Goal: Task Accomplishment & Management: Manage account settings

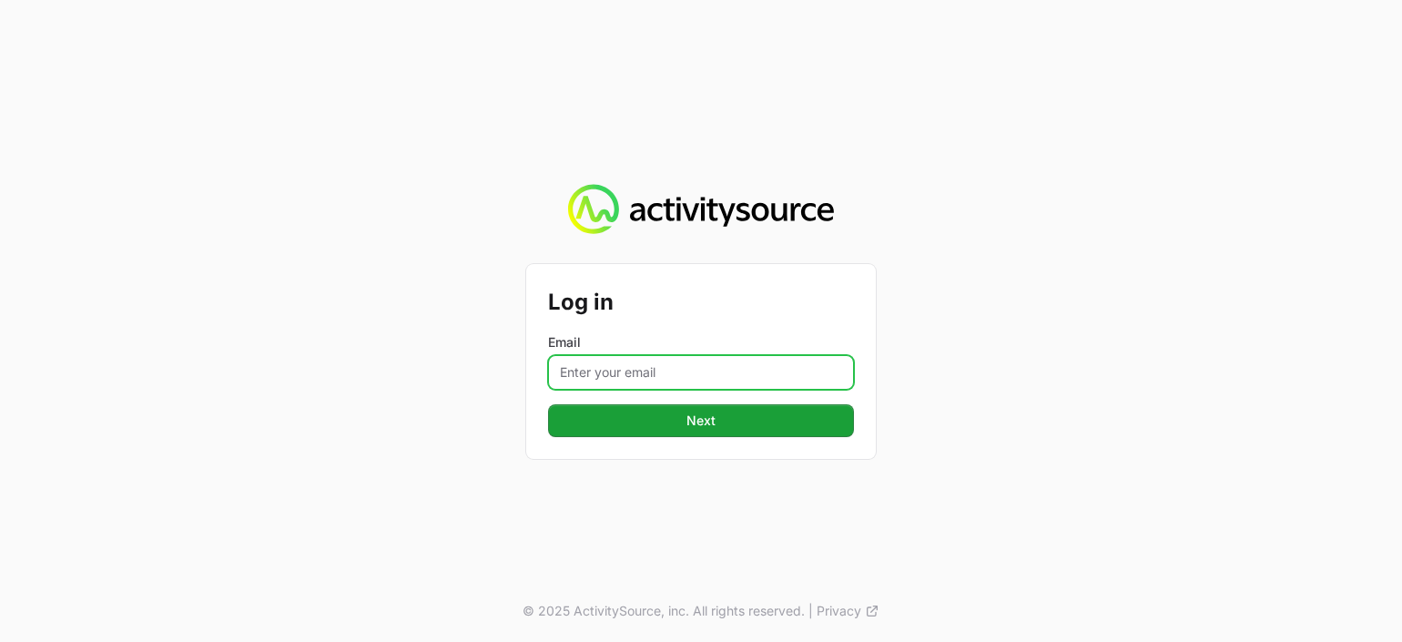
click at [651, 369] on input "Email" at bounding box center [701, 372] width 306 height 35
type input "[PERSON_NAME][EMAIL_ADDRESS][PERSON_NAME][DOMAIN_NAME]"
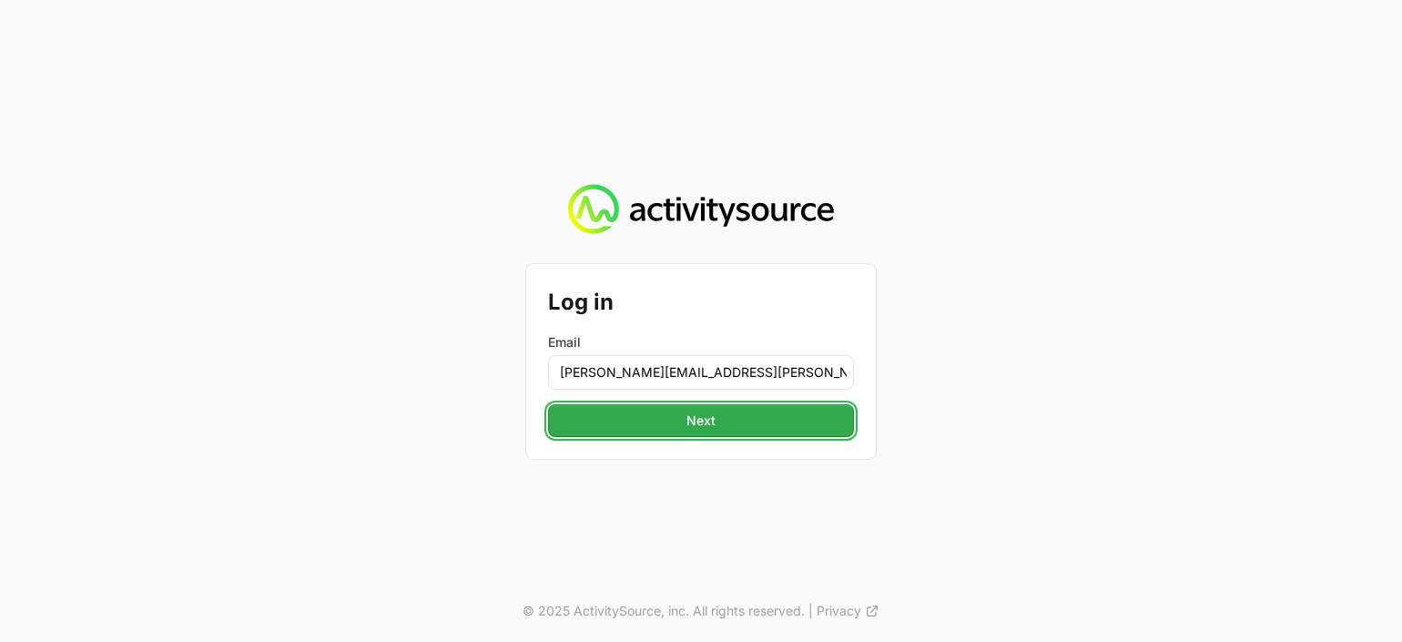
click at [662, 420] on button "Next" at bounding box center [701, 420] width 306 height 33
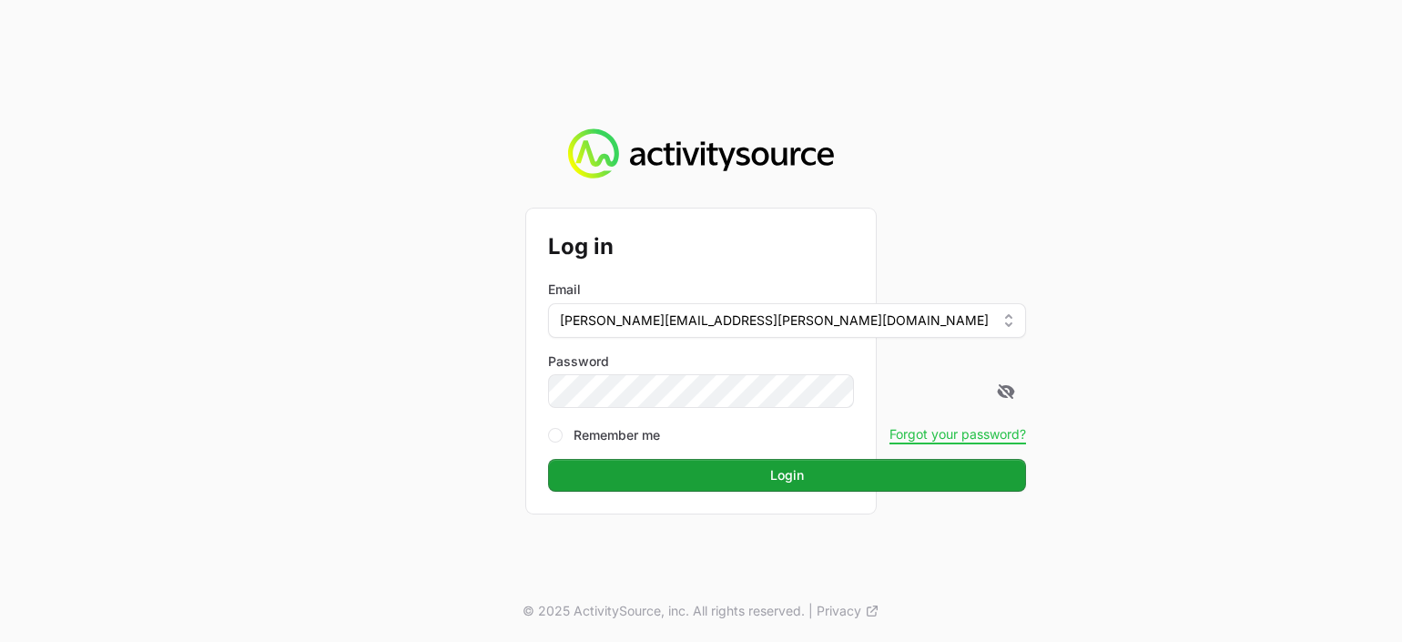
click at [548, 459] on button "Login" at bounding box center [787, 475] width 478 height 33
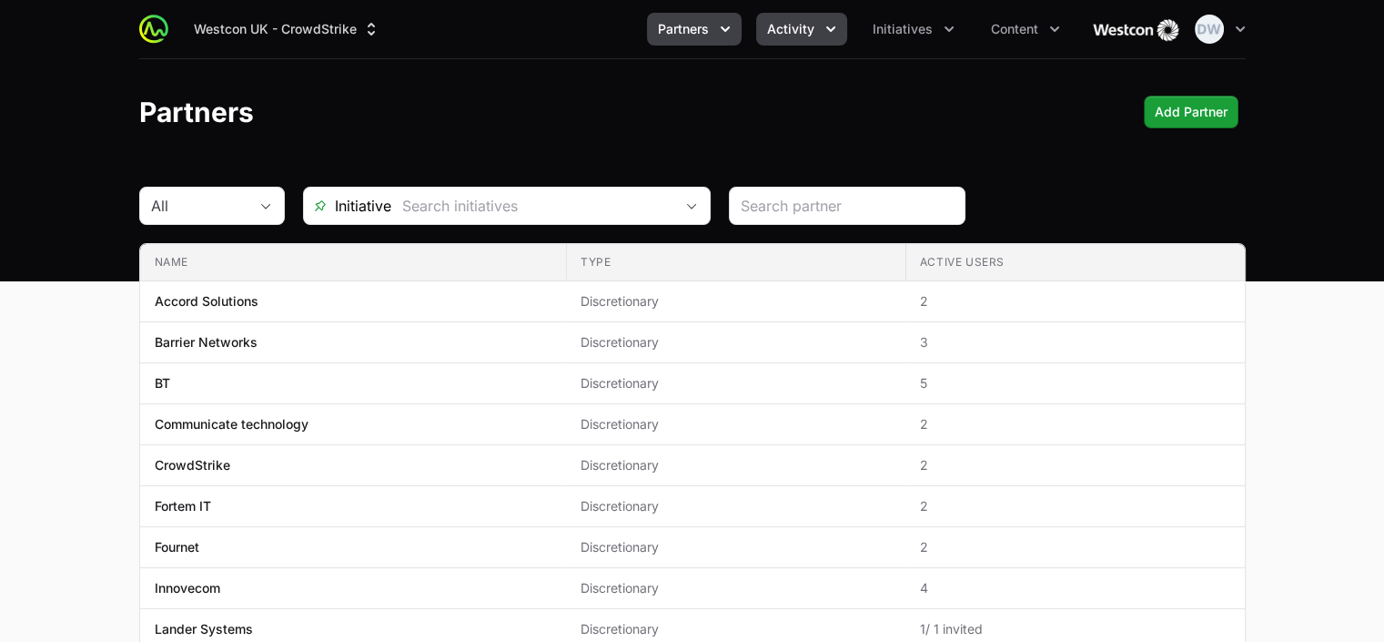
click at [810, 37] on span "Activity" at bounding box center [790, 29] width 47 height 18
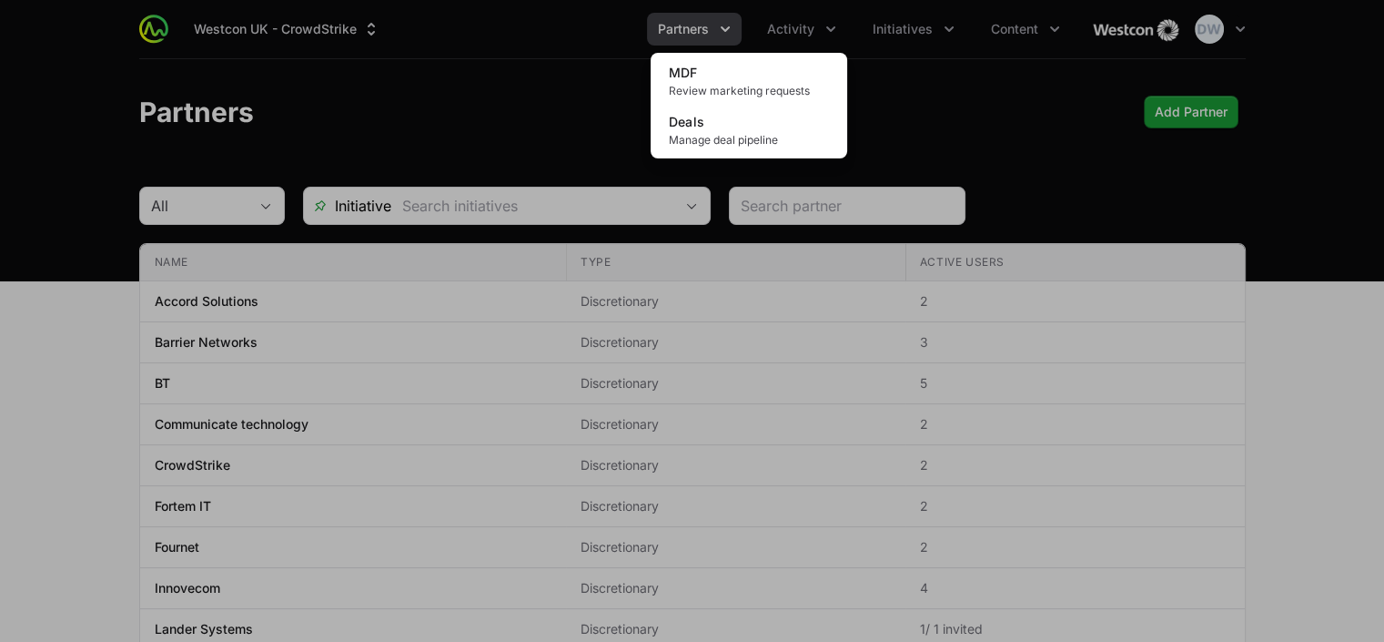
click at [728, 25] on div "Activity menu" at bounding box center [692, 321] width 1384 height 642
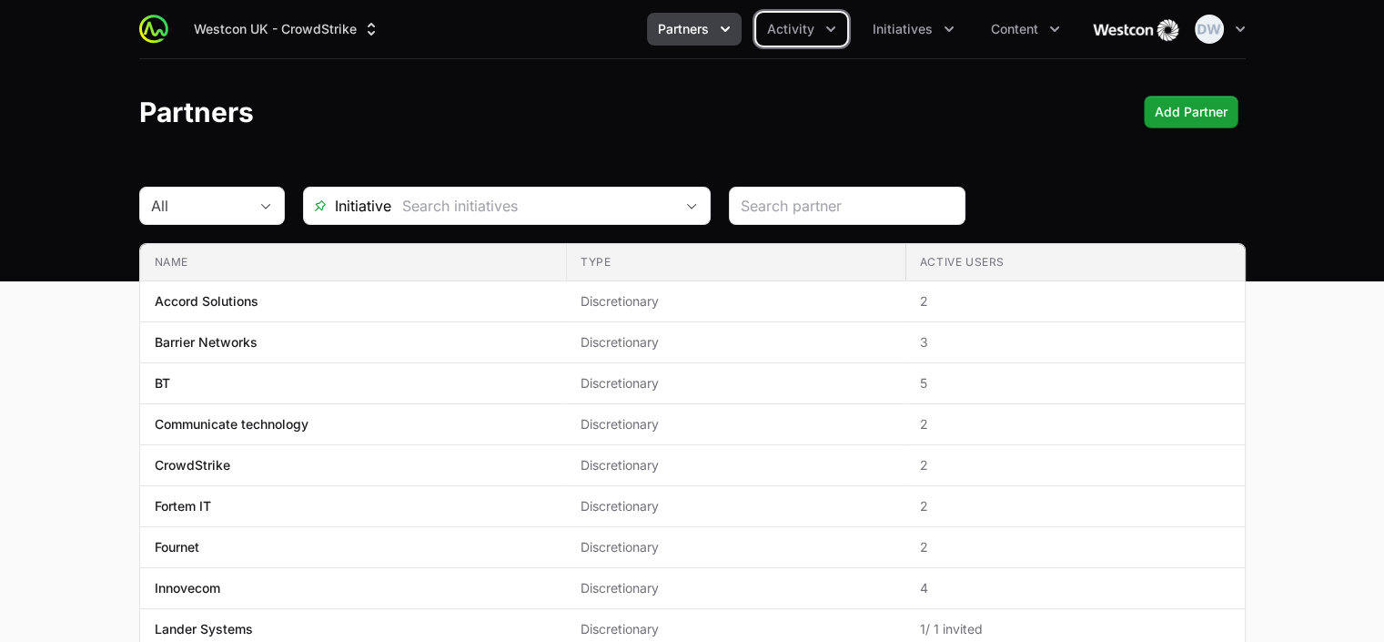
click at [727, 25] on icon "Partners menu" at bounding box center [725, 29] width 18 height 18
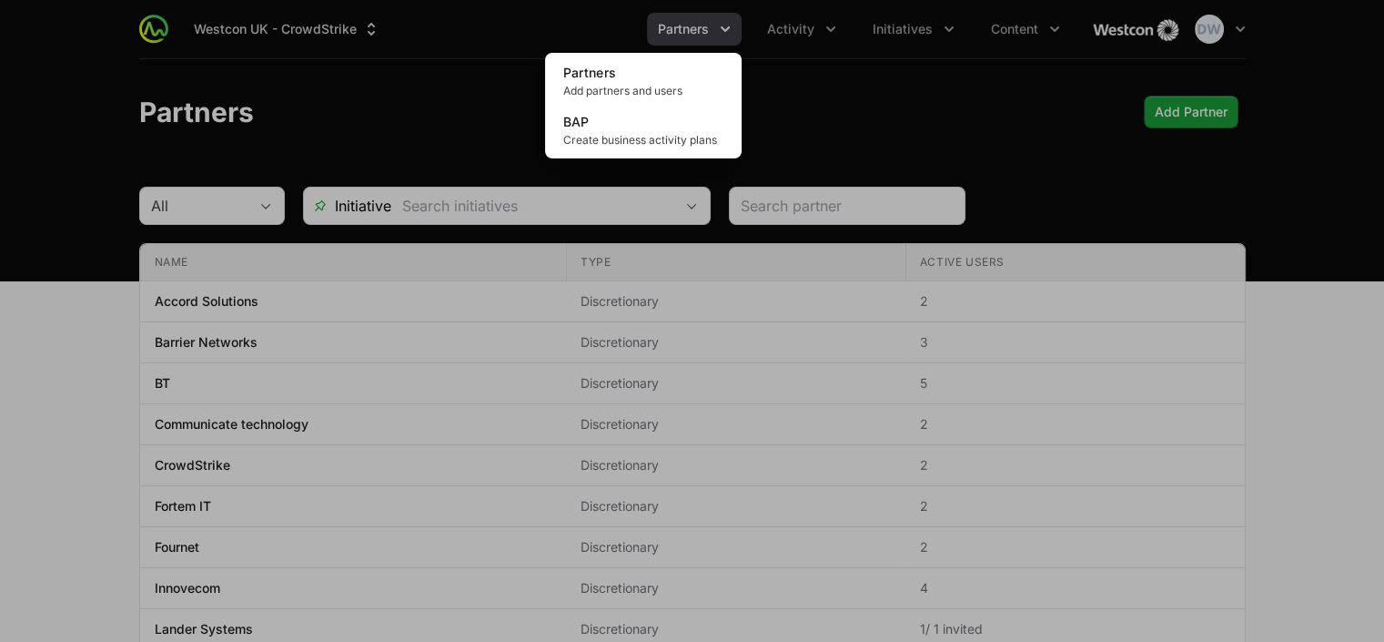
click at [801, 16] on div "Partners menu" at bounding box center [692, 321] width 1384 height 642
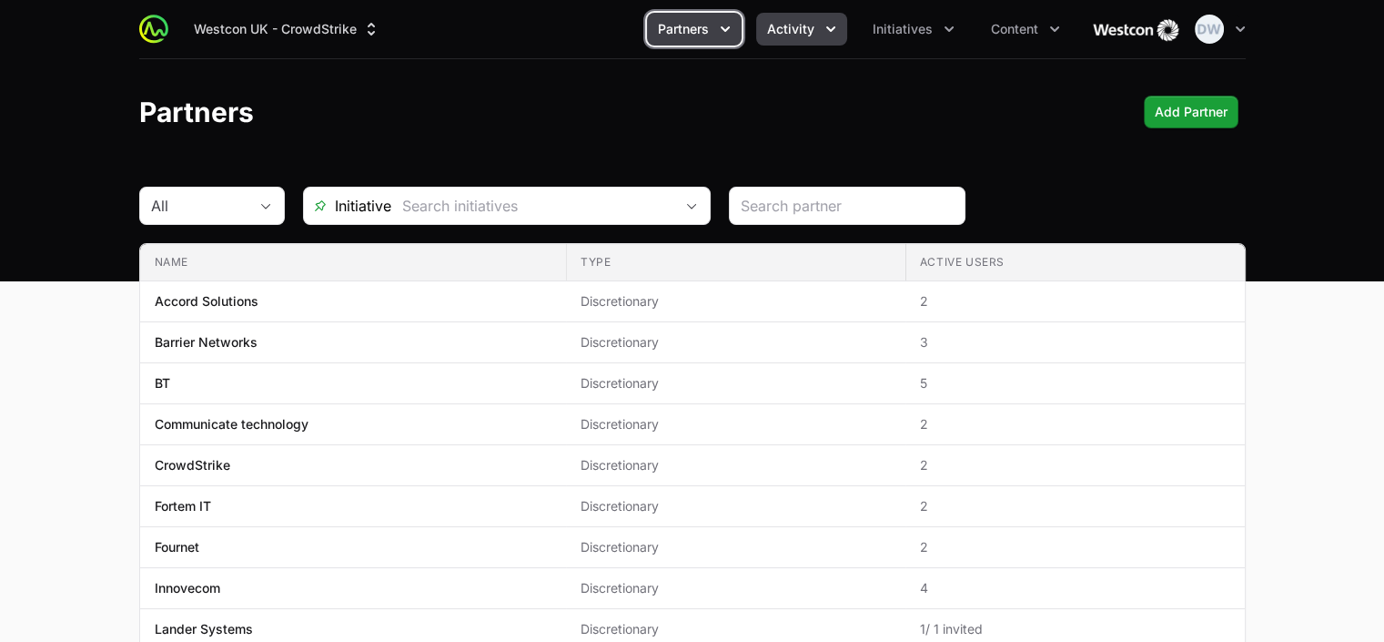
click at [801, 30] on span "Activity" at bounding box center [790, 29] width 47 height 18
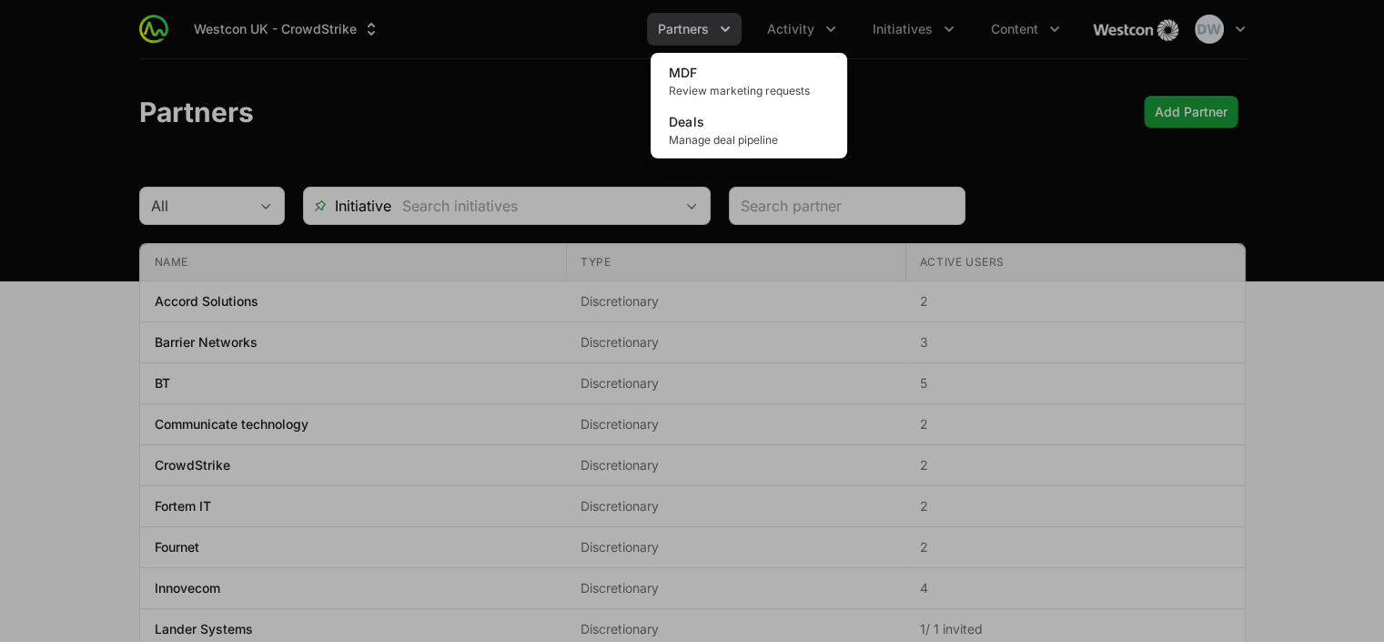
click at [895, 36] on div "Activity menu" at bounding box center [692, 321] width 1384 height 642
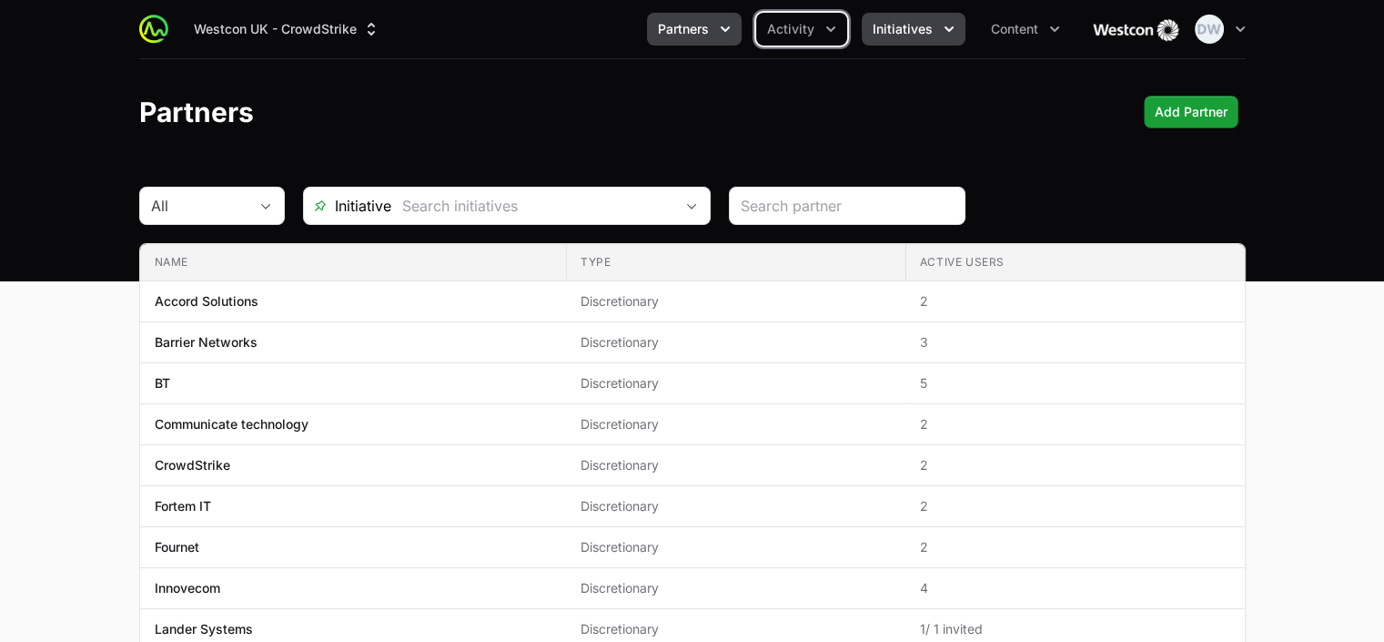
click at [902, 33] on span "Initiatives" at bounding box center [903, 29] width 60 height 18
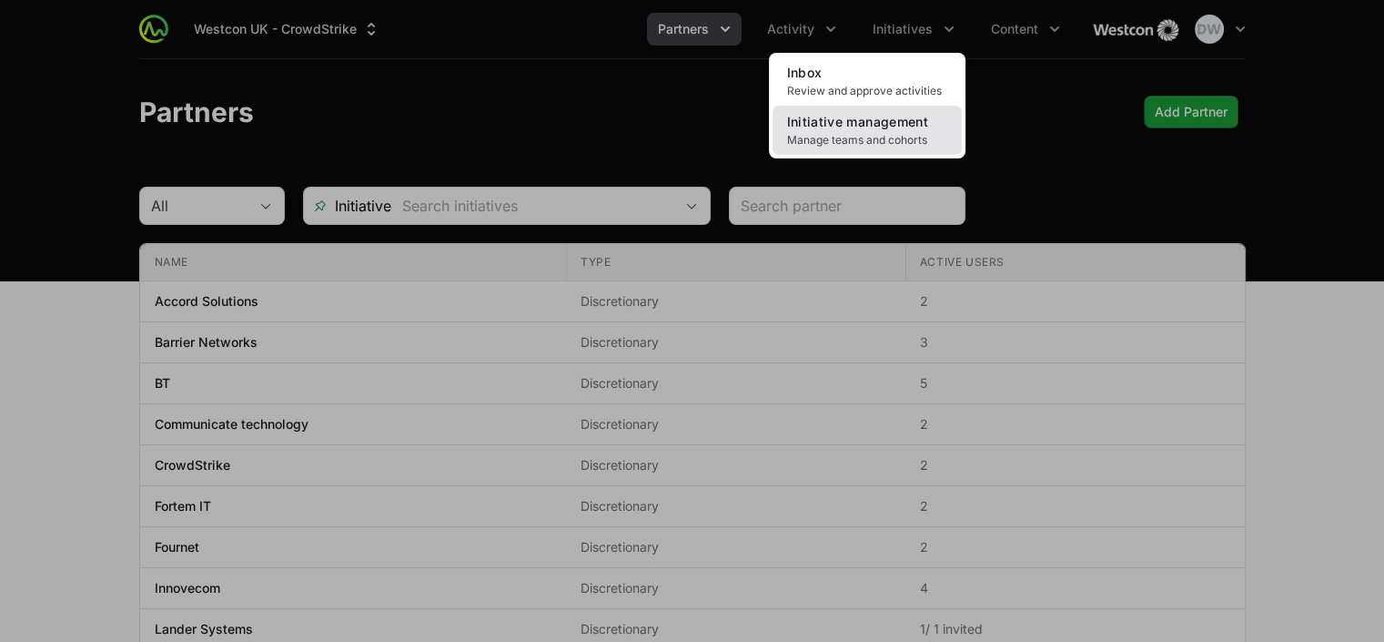
click at [855, 130] on link "Initiative management Manage teams and cohorts" at bounding box center [867, 130] width 189 height 49
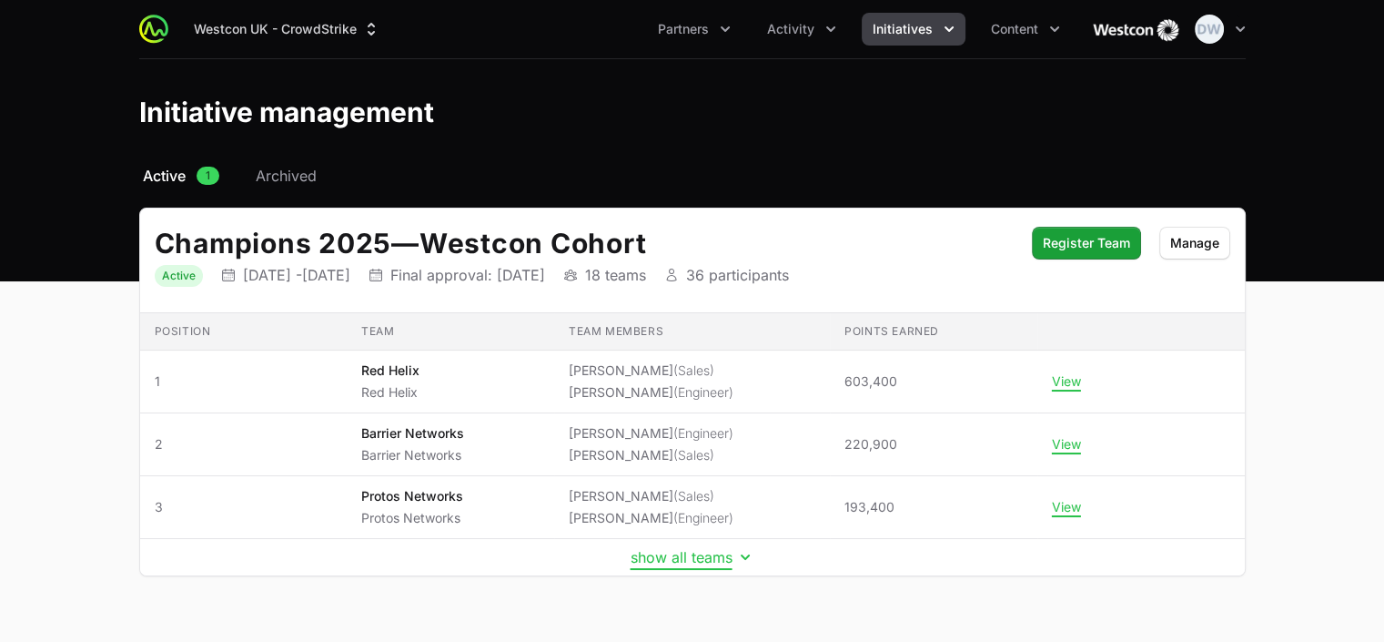
click at [707, 557] on button "show all teams" at bounding box center [693, 557] width 124 height 18
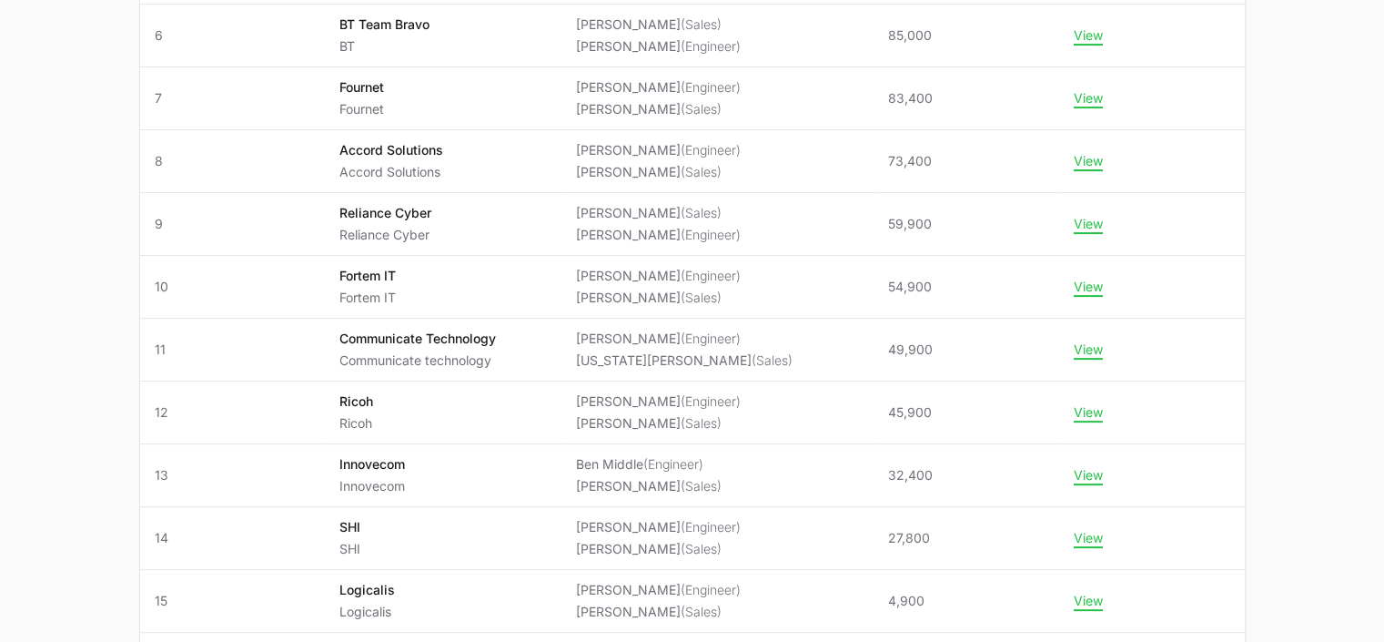
scroll to position [663, 0]
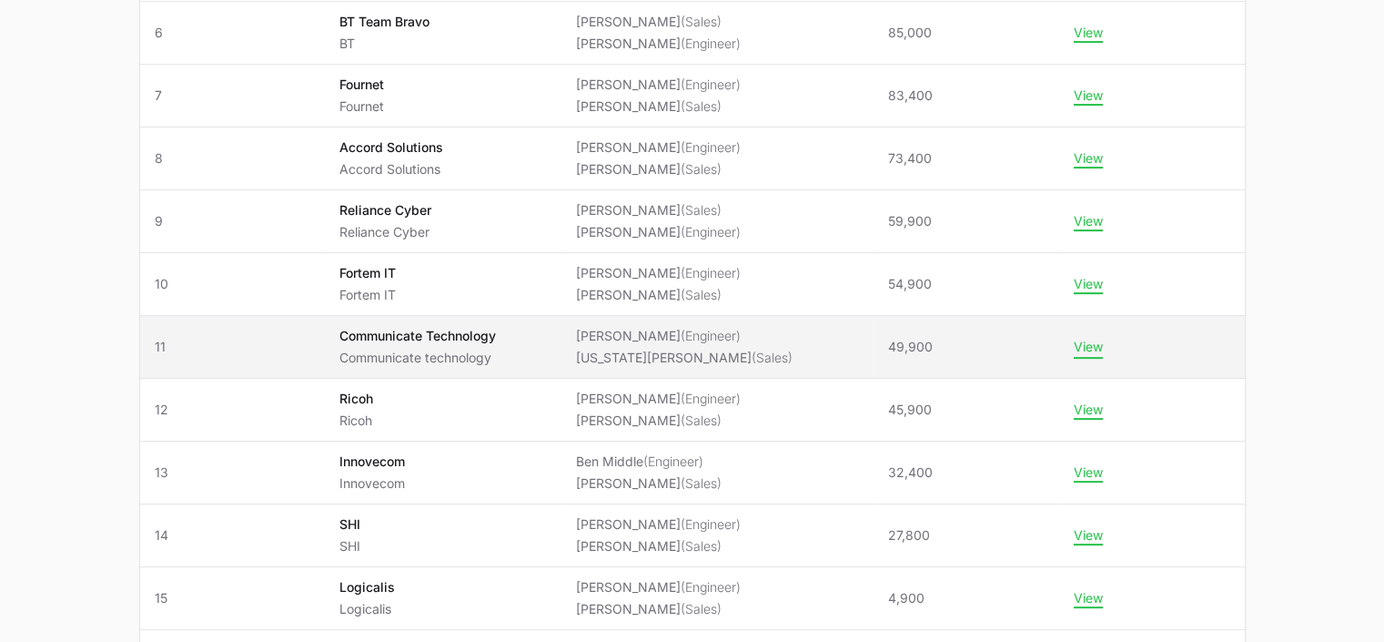
click at [1082, 344] on button "View" at bounding box center [1088, 347] width 29 height 16
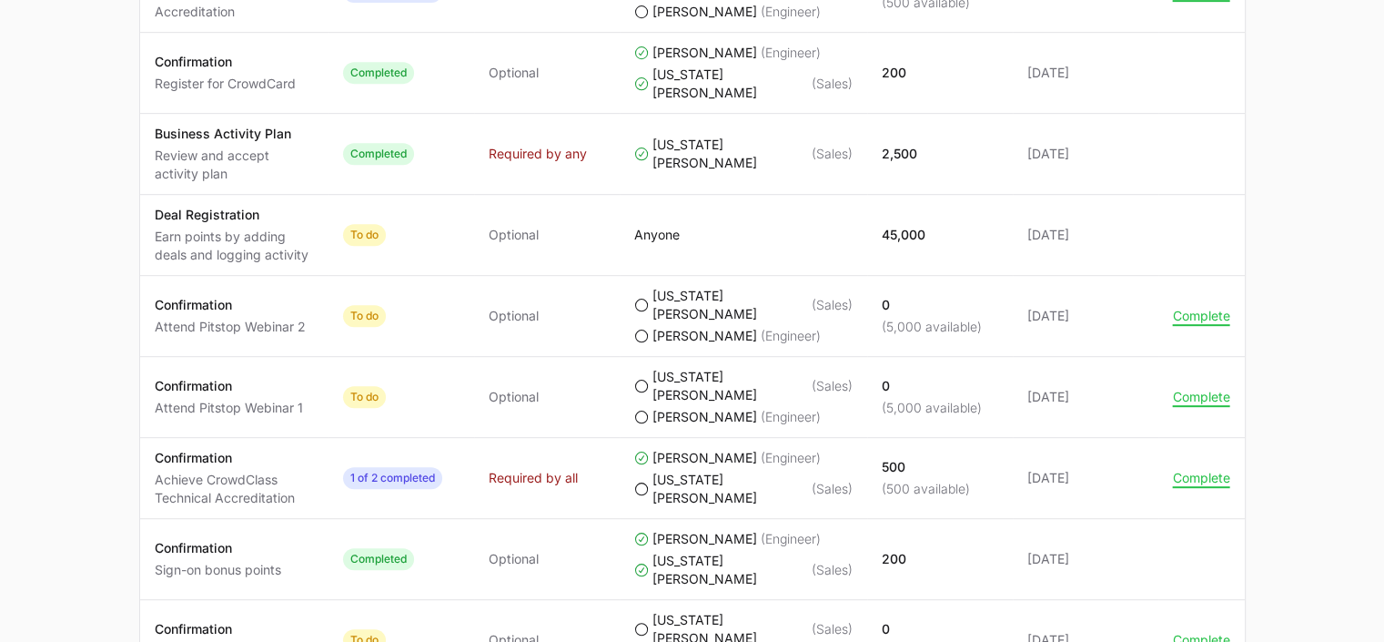
scroll to position [1002, 0]
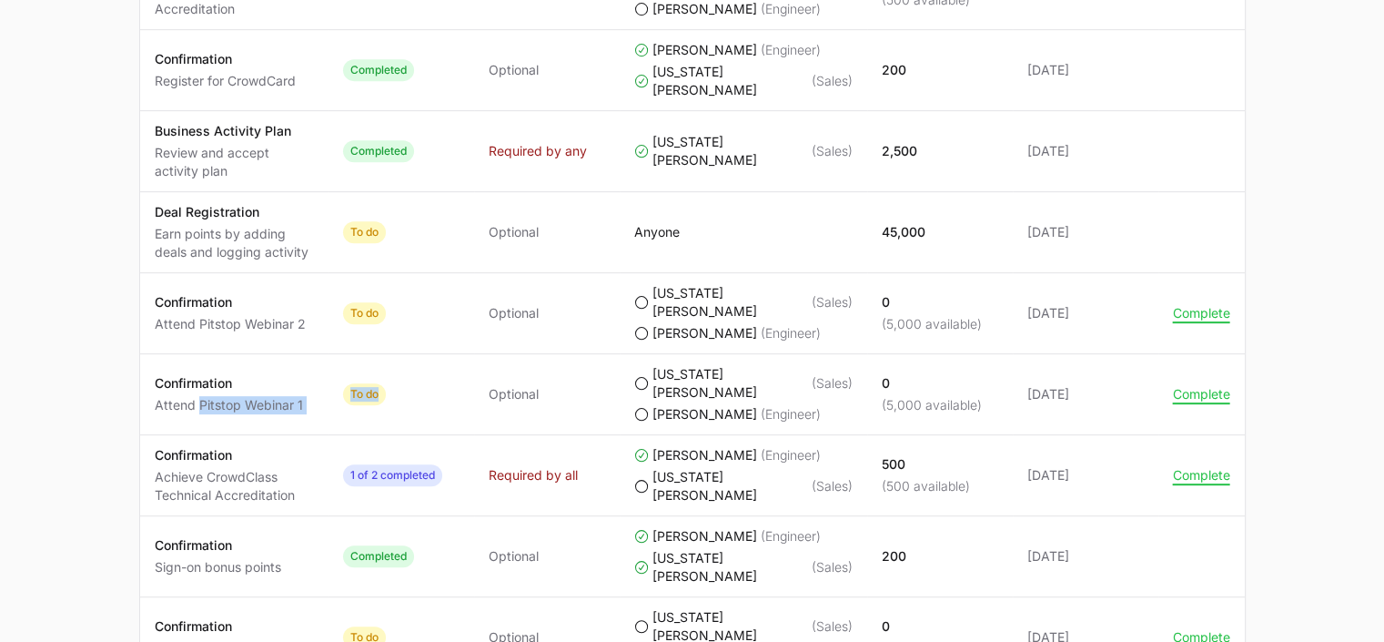
drag, startPoint x: 198, startPoint y: 353, endPoint x: 414, endPoint y: 359, distance: 215.8
click at [414, 359] on tr "Activity Confirmation Attend Pitstop Webinar 1 Status To do Required Optional C…" at bounding box center [692, 394] width 1105 height 81
click at [417, 359] on td "Status To do" at bounding box center [402, 394] width 146 height 81
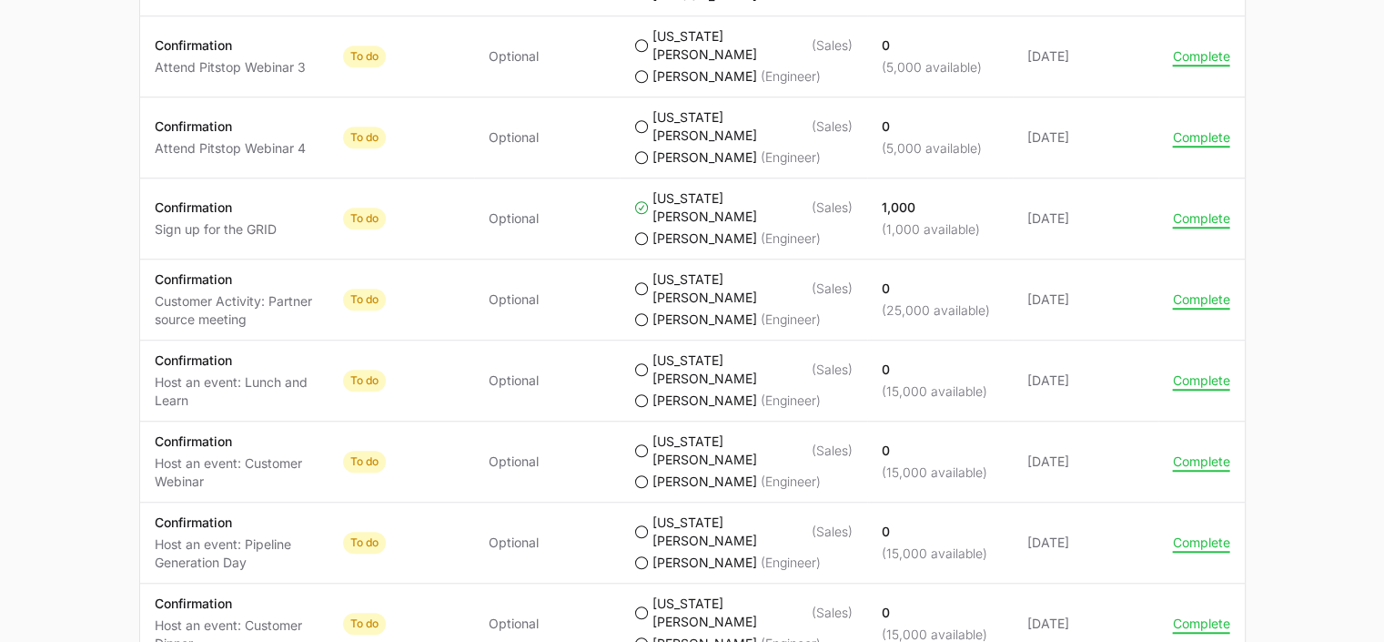
scroll to position [0, 0]
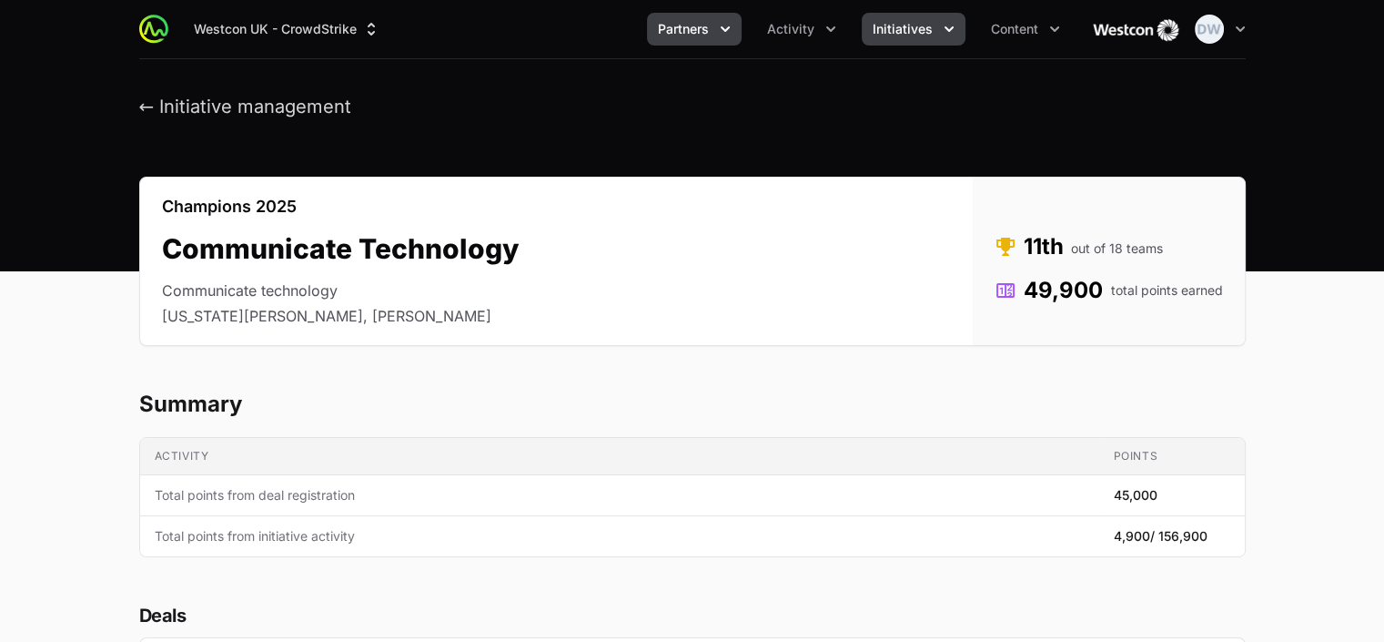
click at [693, 27] on span "Partners" at bounding box center [683, 29] width 51 height 18
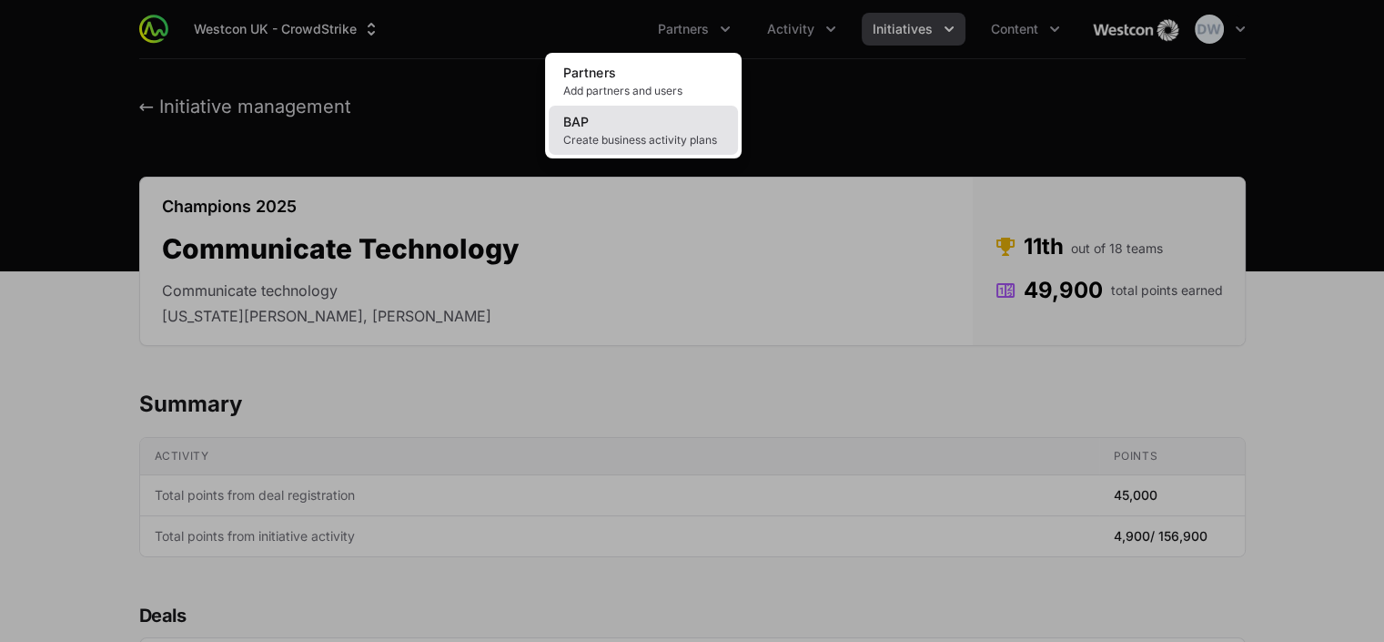
click at [584, 129] on link "BAP Create business activity plans" at bounding box center [643, 130] width 189 height 49
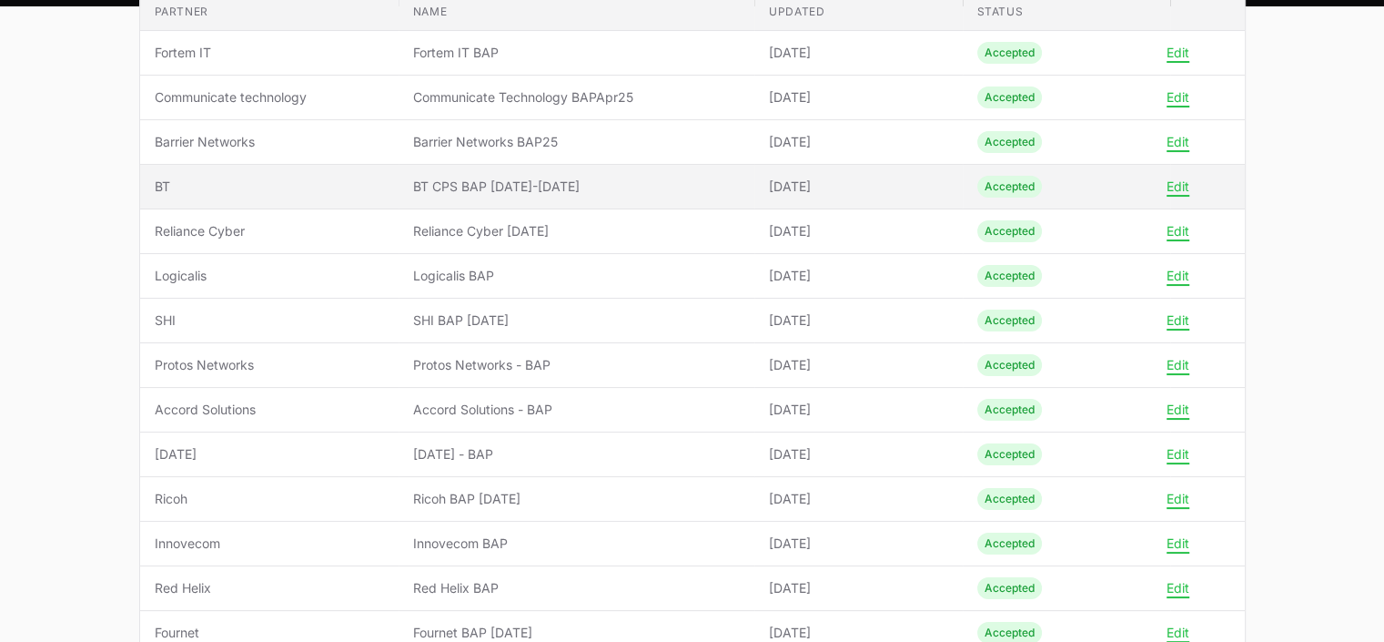
scroll to position [265, 0]
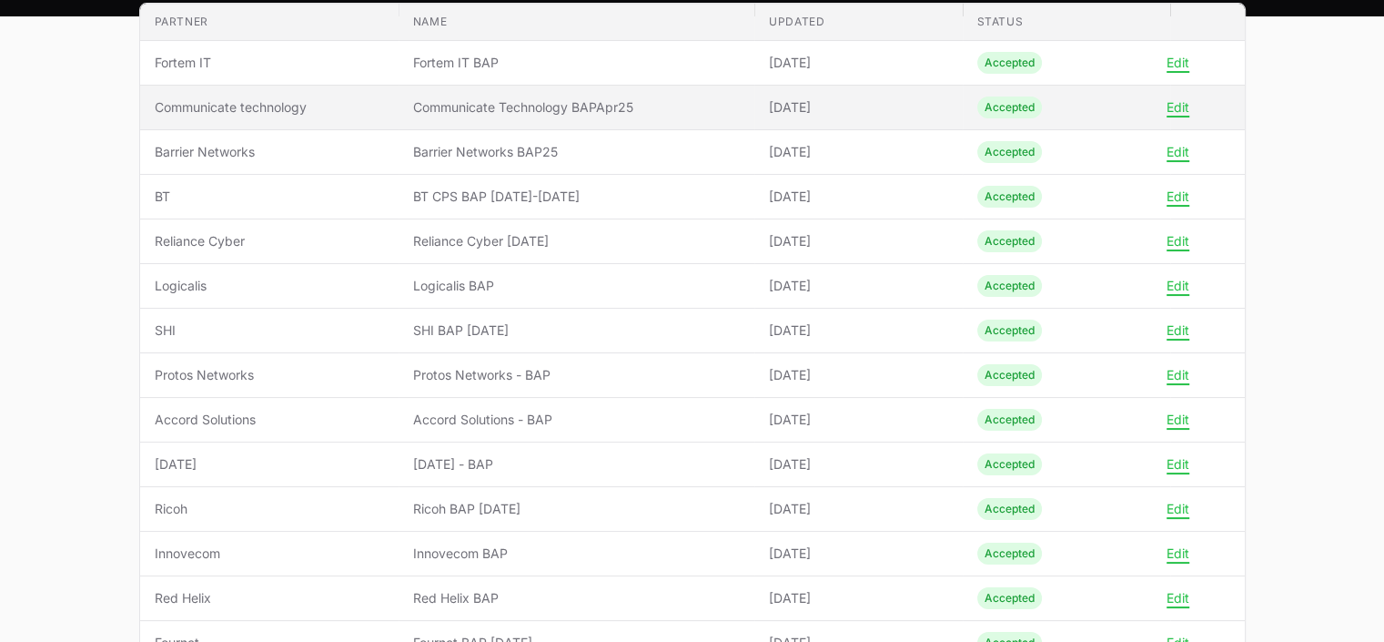
click at [248, 104] on span "Communicate technology" at bounding box center [269, 107] width 229 height 18
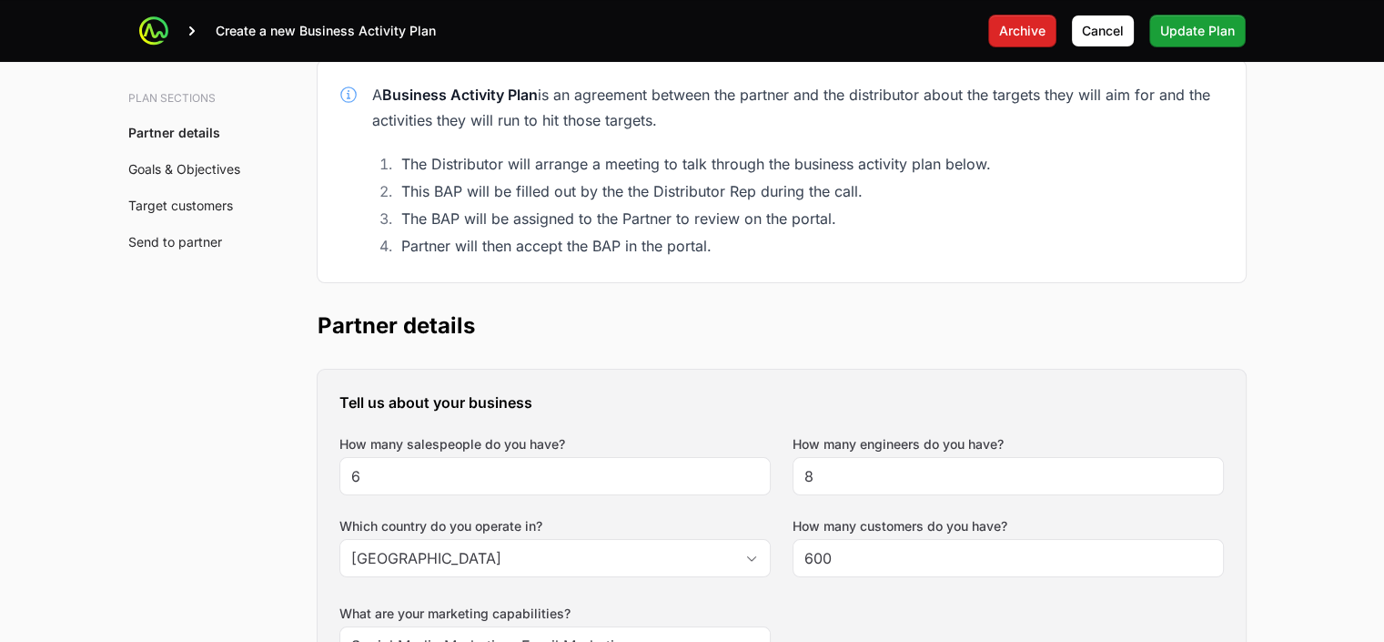
scroll to position [341, 0]
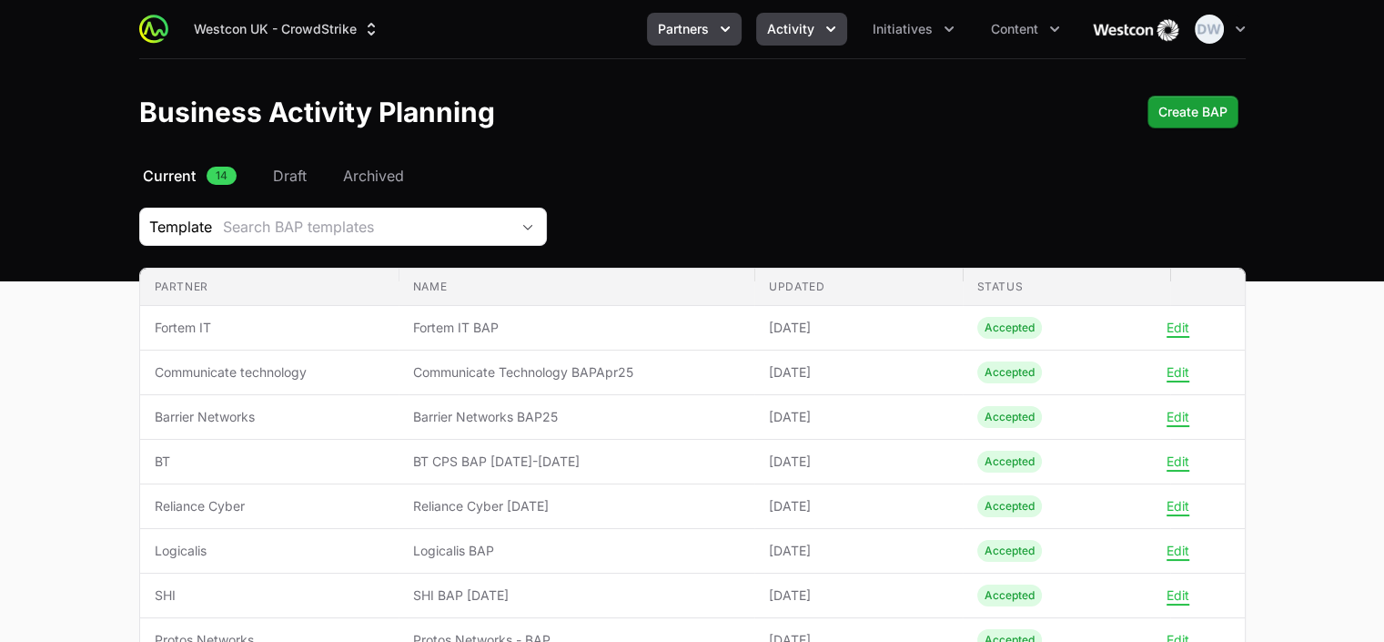
click at [800, 30] on span "Activity" at bounding box center [790, 29] width 47 height 18
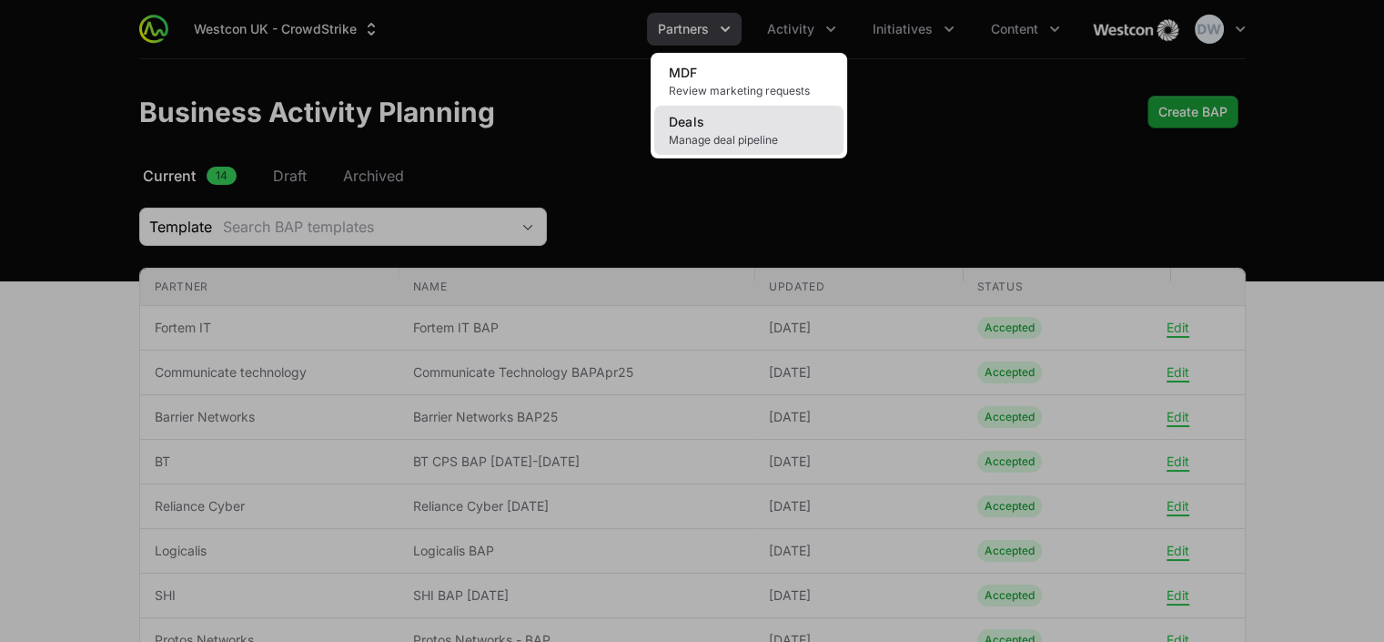
click at [755, 132] on link "Deals Manage deal pipeline" at bounding box center [748, 130] width 189 height 49
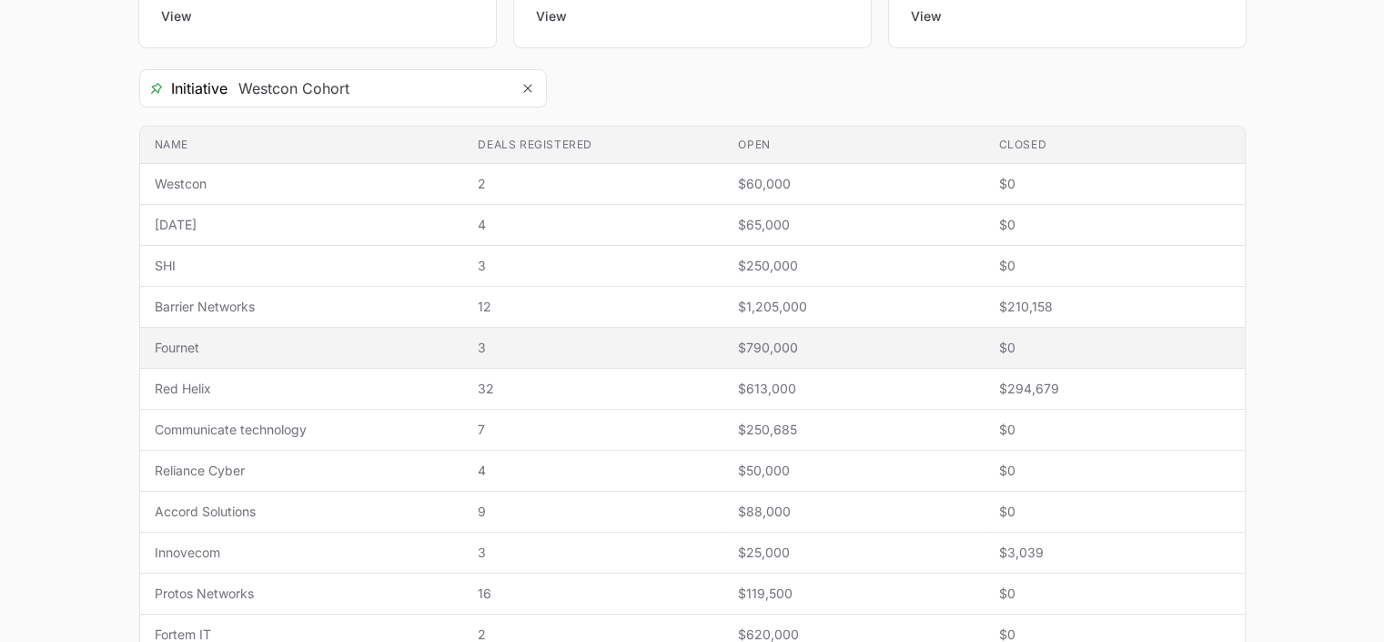
scroll to position [294, 0]
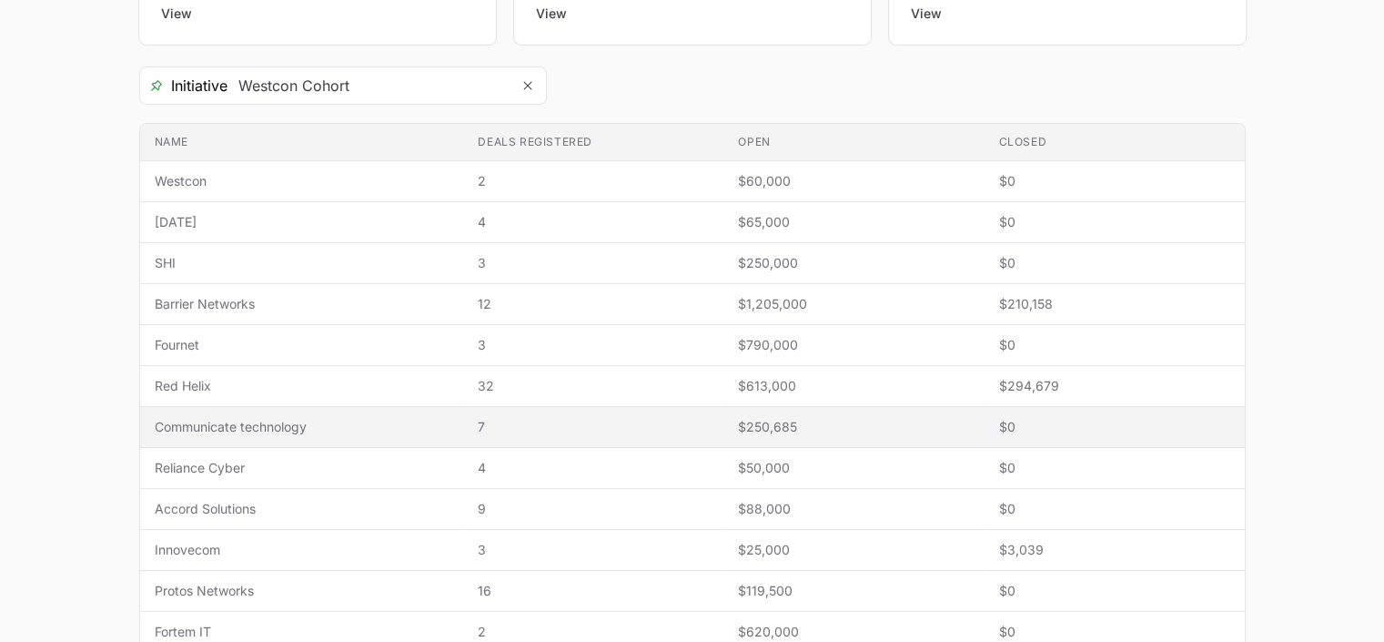
click at [288, 428] on span "Communicate technology" at bounding box center [302, 427] width 295 height 18
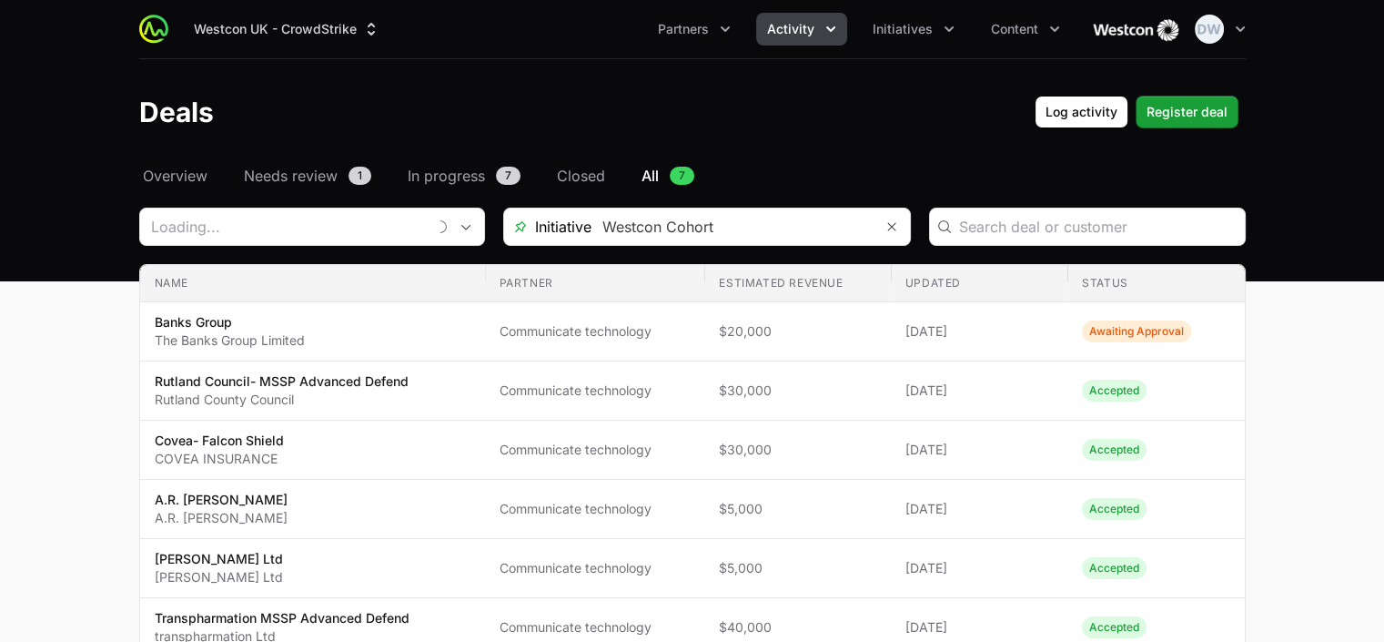
type input "Communicate technology"
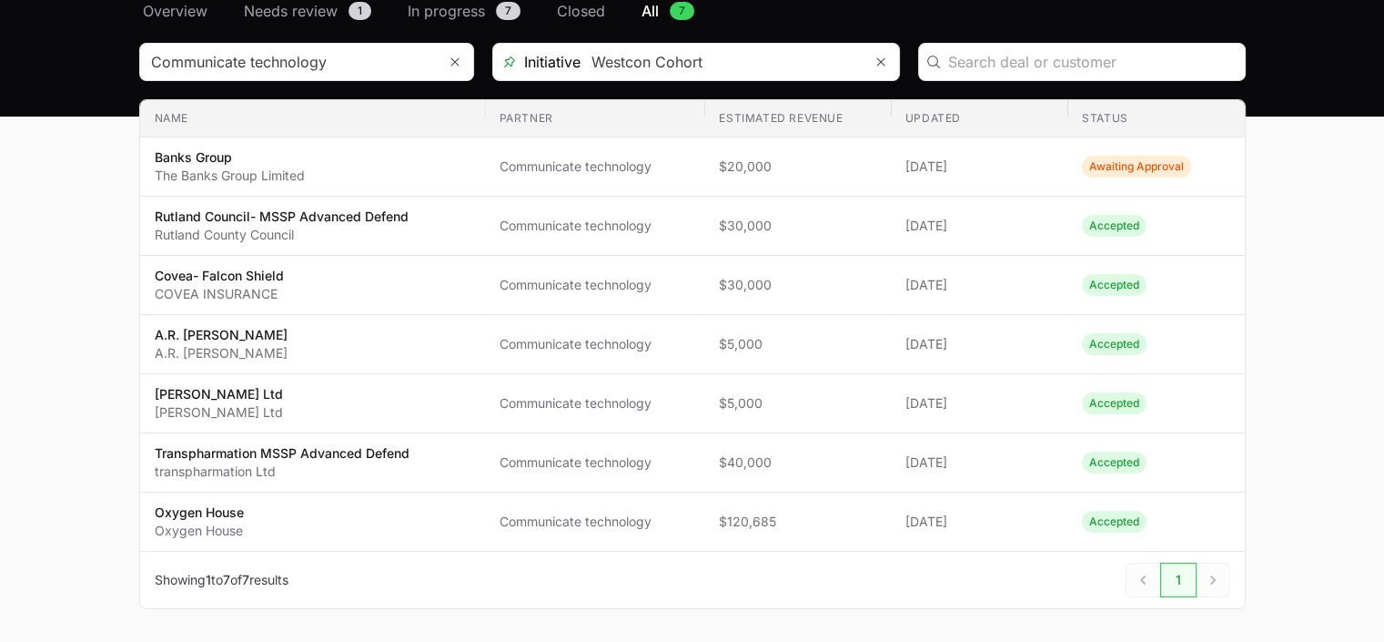
scroll to position [172, 0]
